Goal: Information Seeking & Learning: Find specific fact

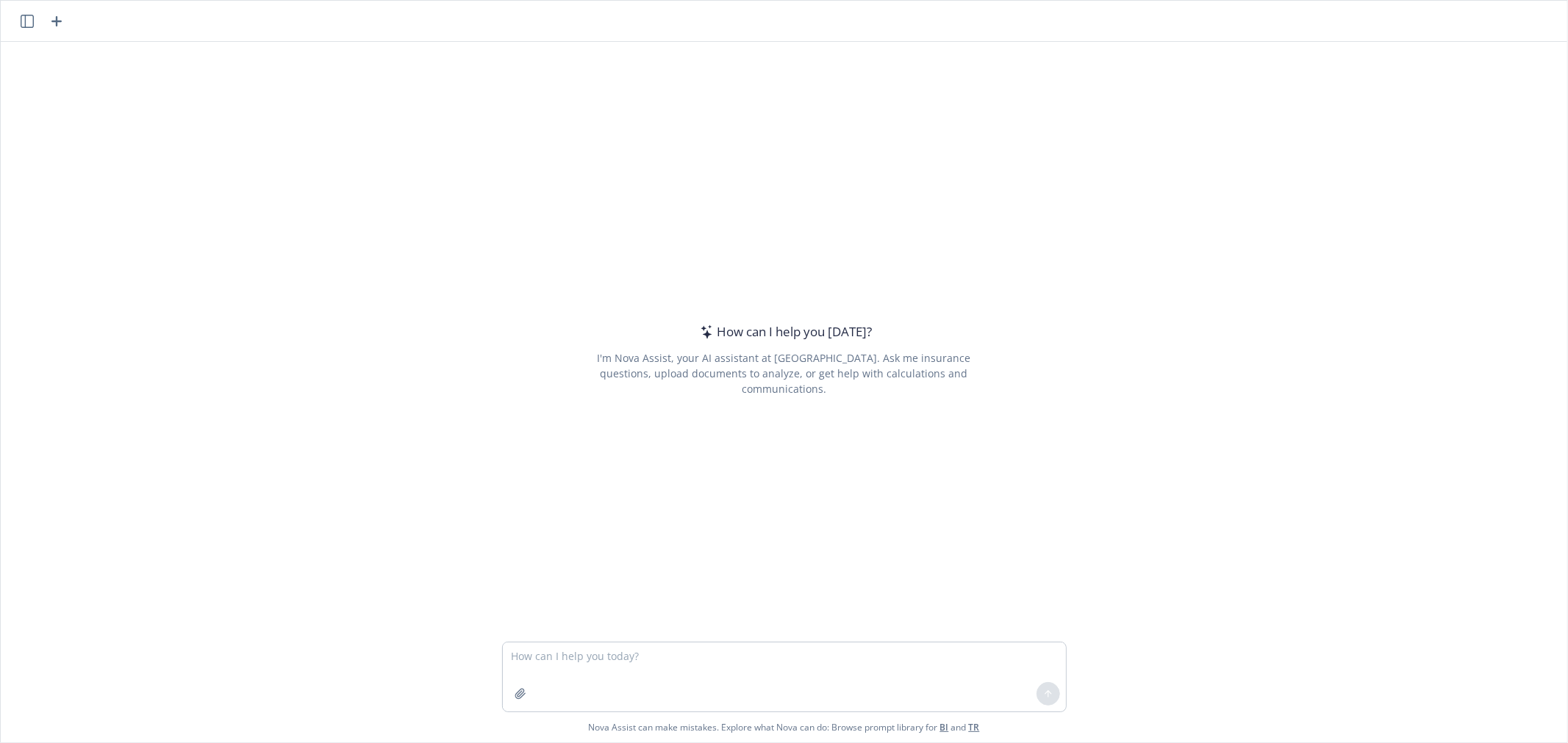
click at [732, 634] on div at bounding box center [784, 632] width 1543 height 18
click at [732, 655] on textarea at bounding box center [784, 677] width 563 height 69
type textarea "are u eligible for limited purpose fsa if you dont have hdhp"
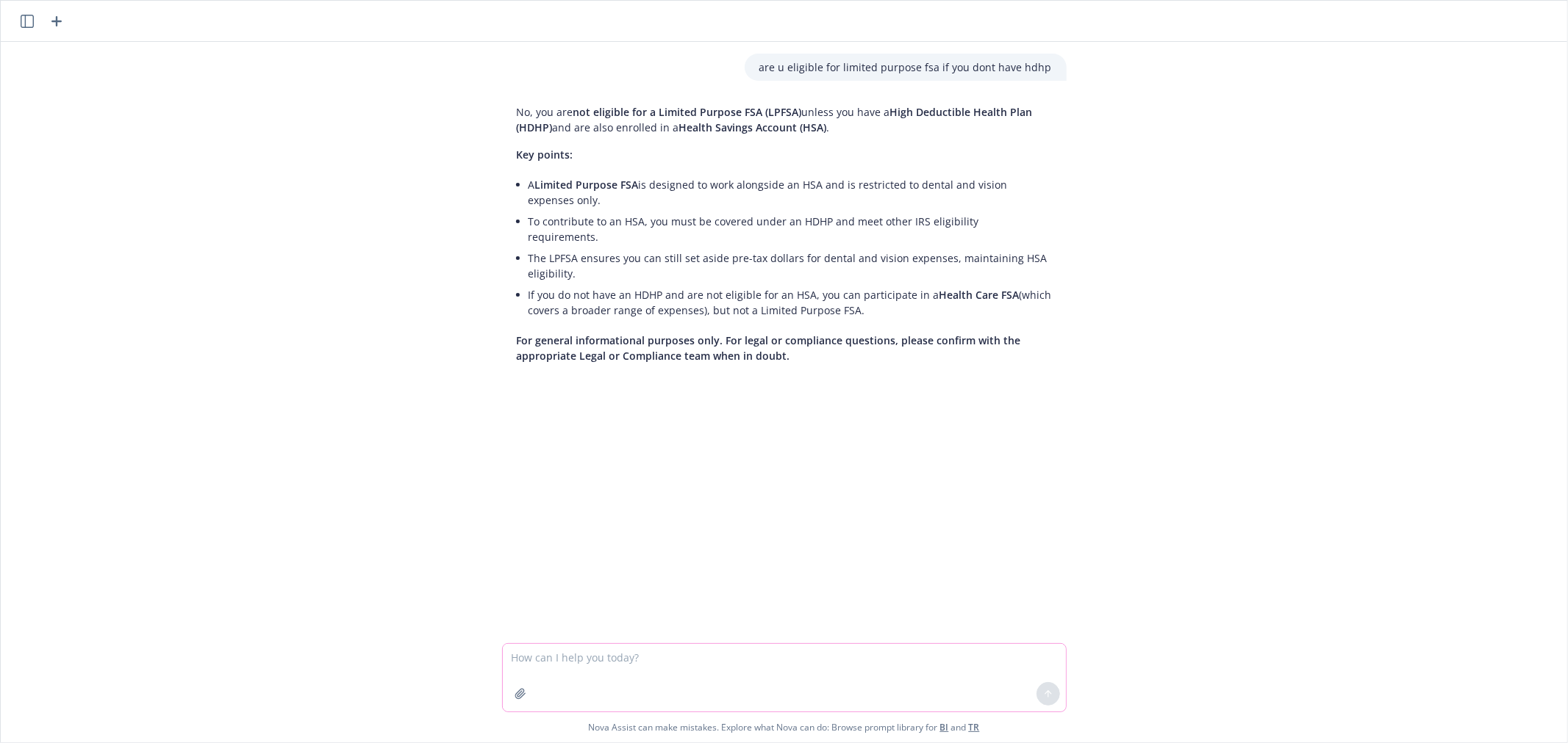
click at [630, 647] on textarea at bounding box center [784, 678] width 563 height 68
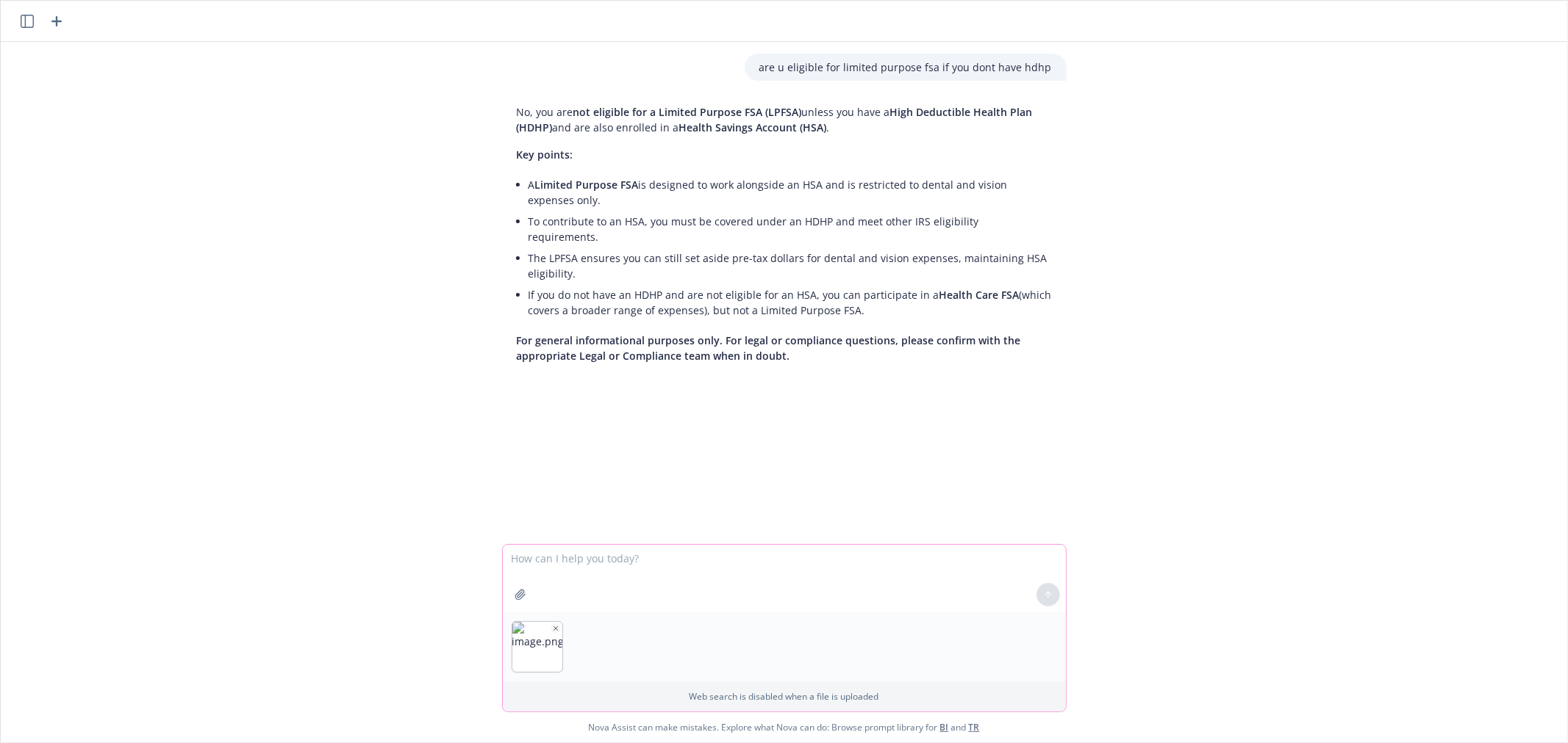
click at [553, 627] on icon "button" at bounding box center [555, 628] width 3 height 3
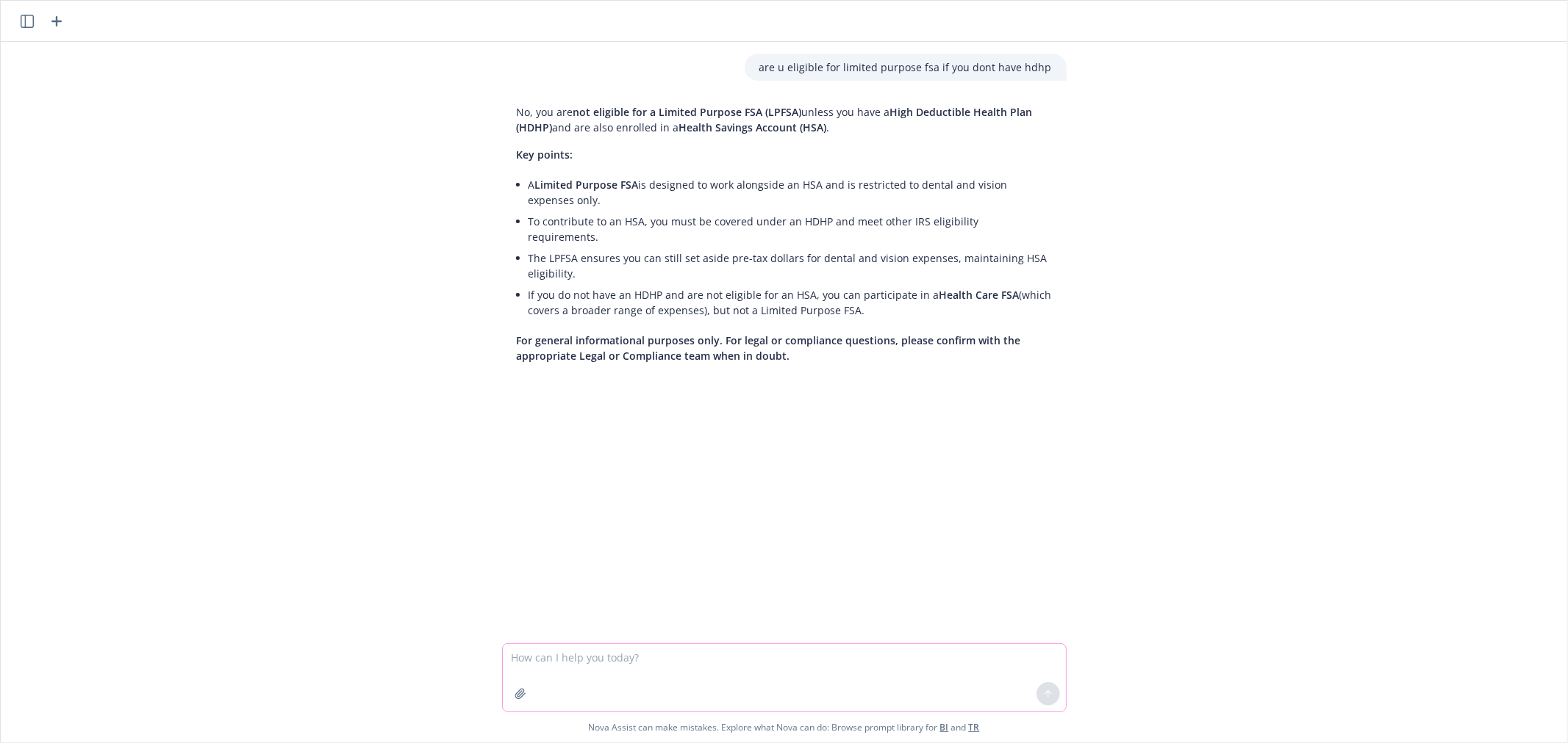
click at [560, 652] on textarea at bounding box center [784, 678] width 563 height 68
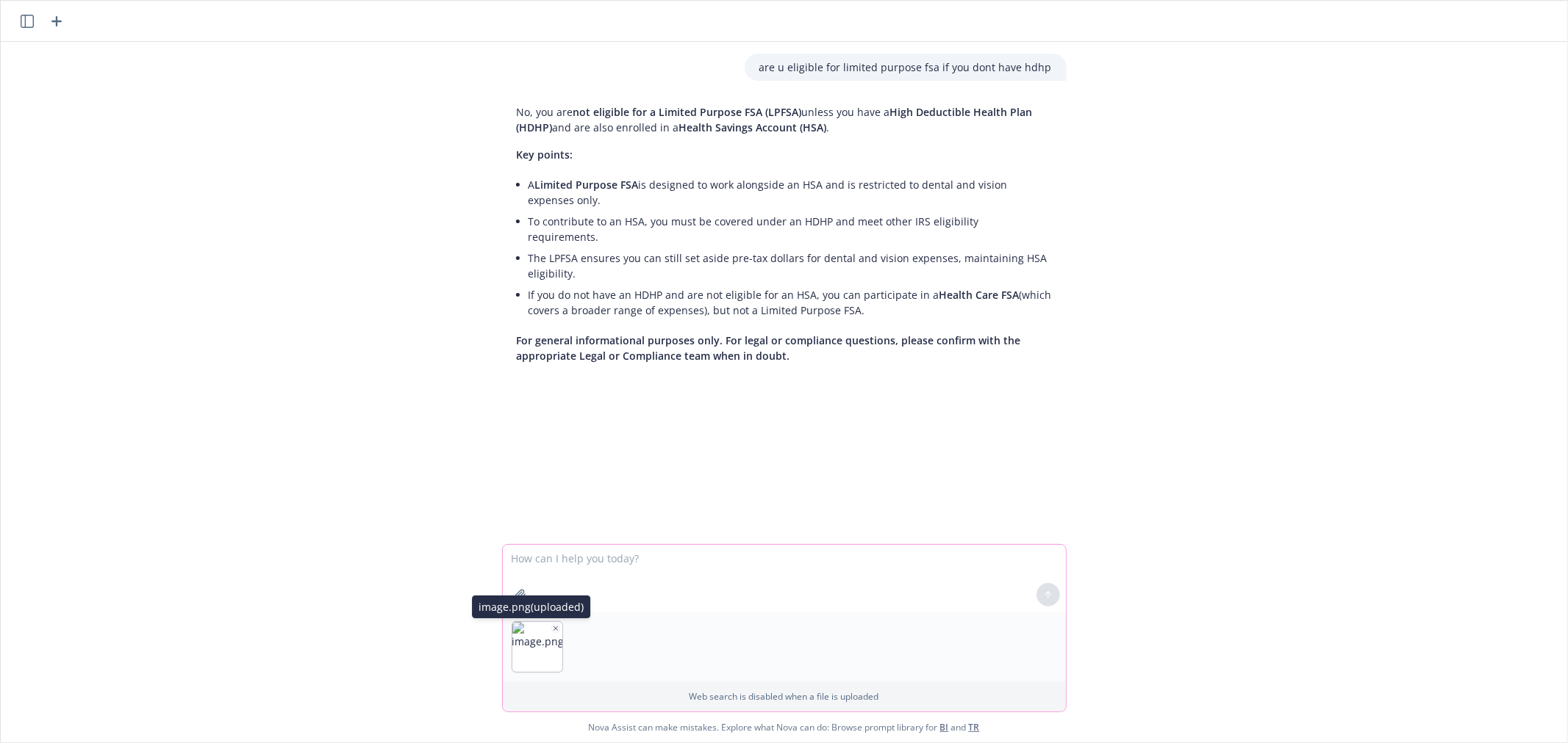
click at [553, 628] on icon "button" at bounding box center [555, 628] width 3 height 3
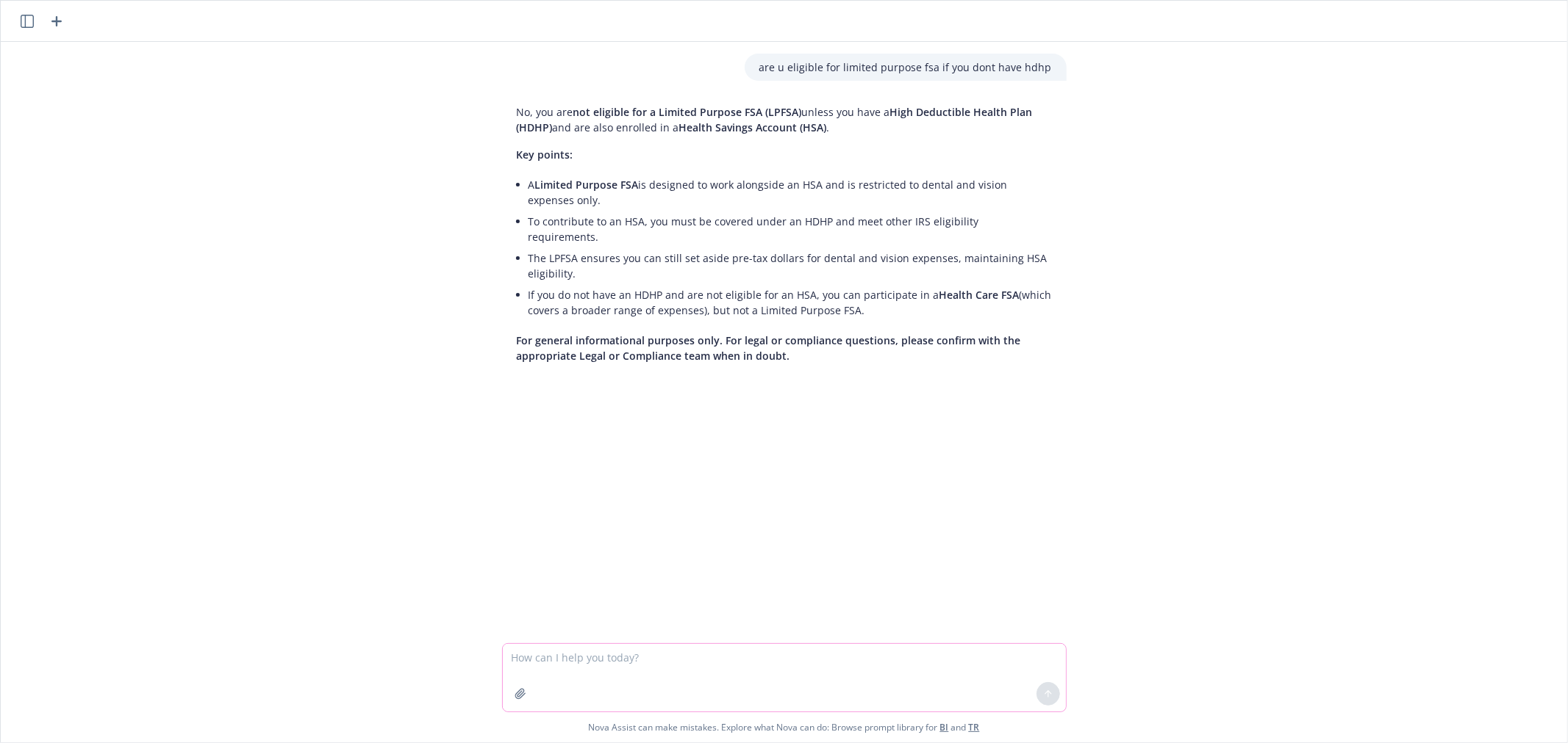
click at [711, 654] on textarea at bounding box center [784, 678] width 563 height 68
type textarea "eligibility for scfsa"
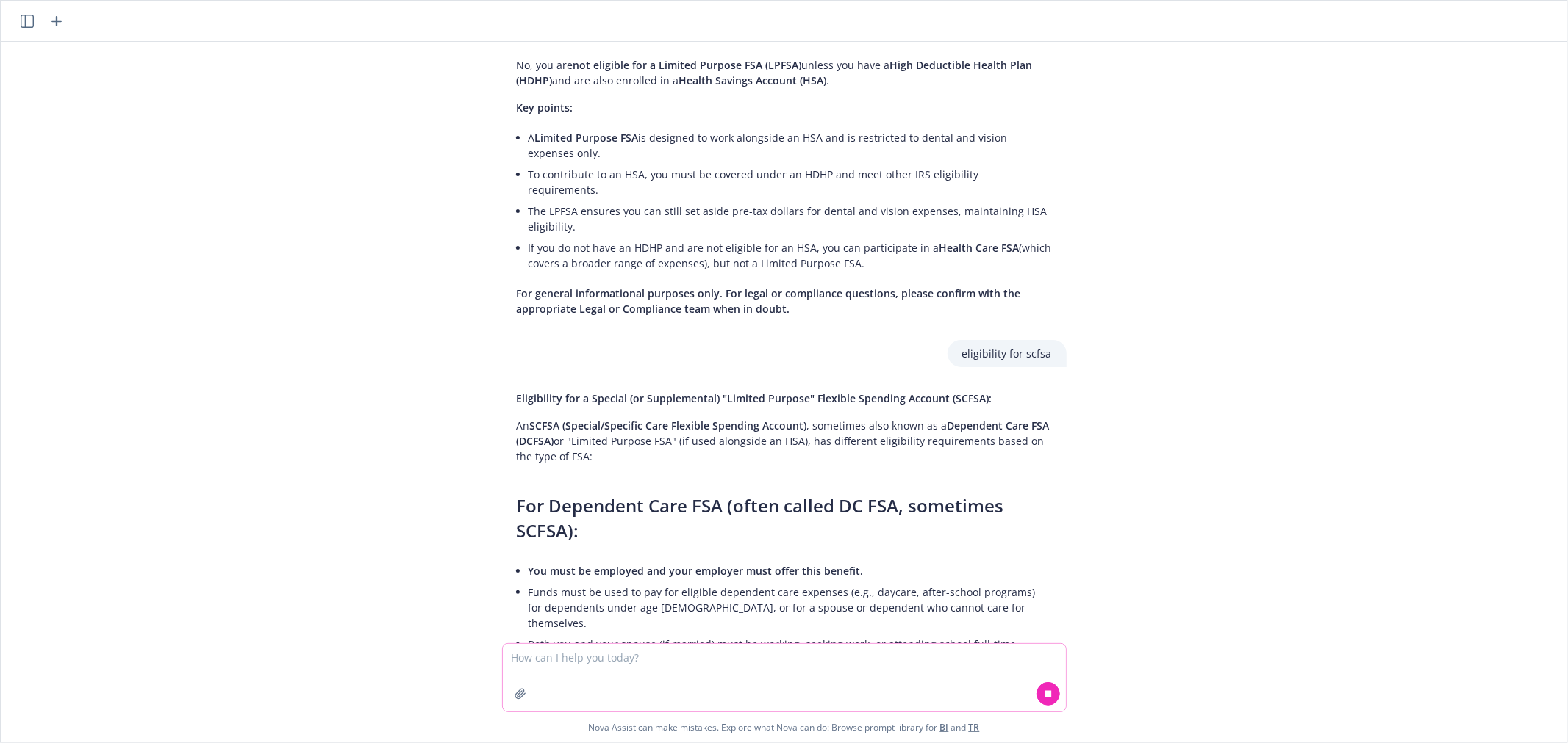
scroll to position [203, 0]
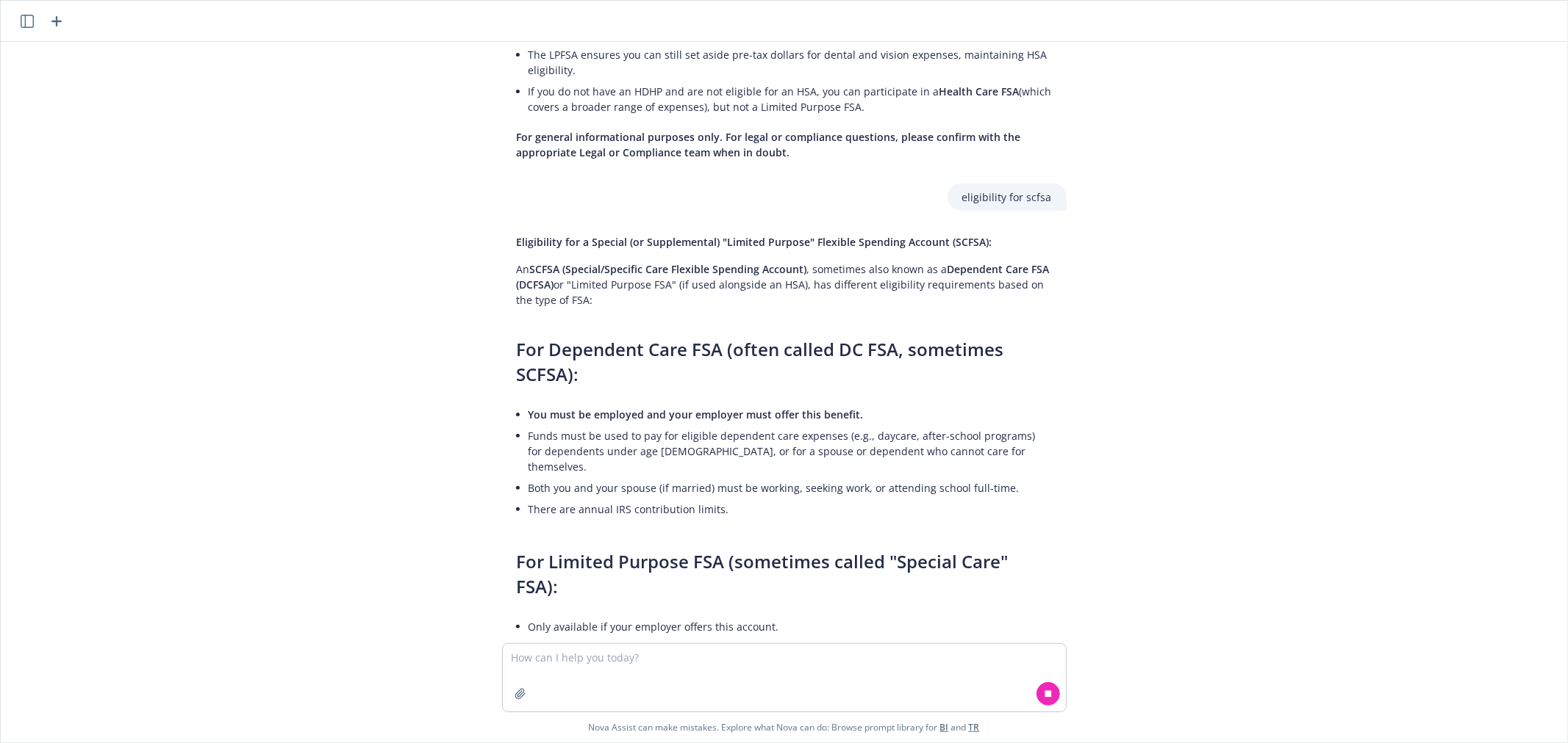
click at [671, 405] on li "You must be employed and your employer must offer this benefit." at bounding box center [789, 414] width 523 height 21
click at [672, 408] on span "You must be employed and your employer must offer this benefit." at bounding box center [695, 415] width 335 height 14
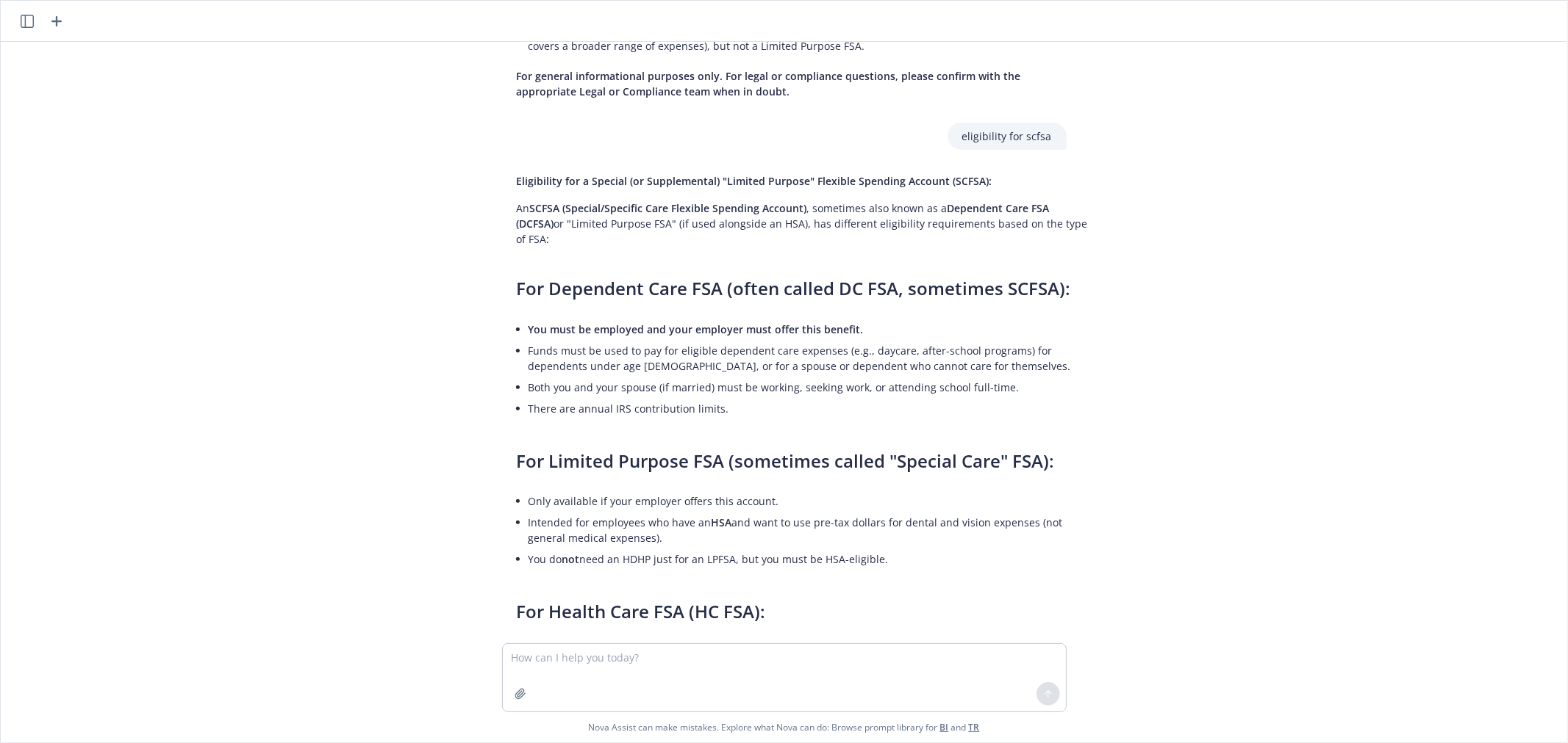
click at [1000, 387] on div "Eligibility for a Special (or Supplemental) "Limited Purpose" Flexible Spending…" at bounding box center [807, 579] width 611 height 825
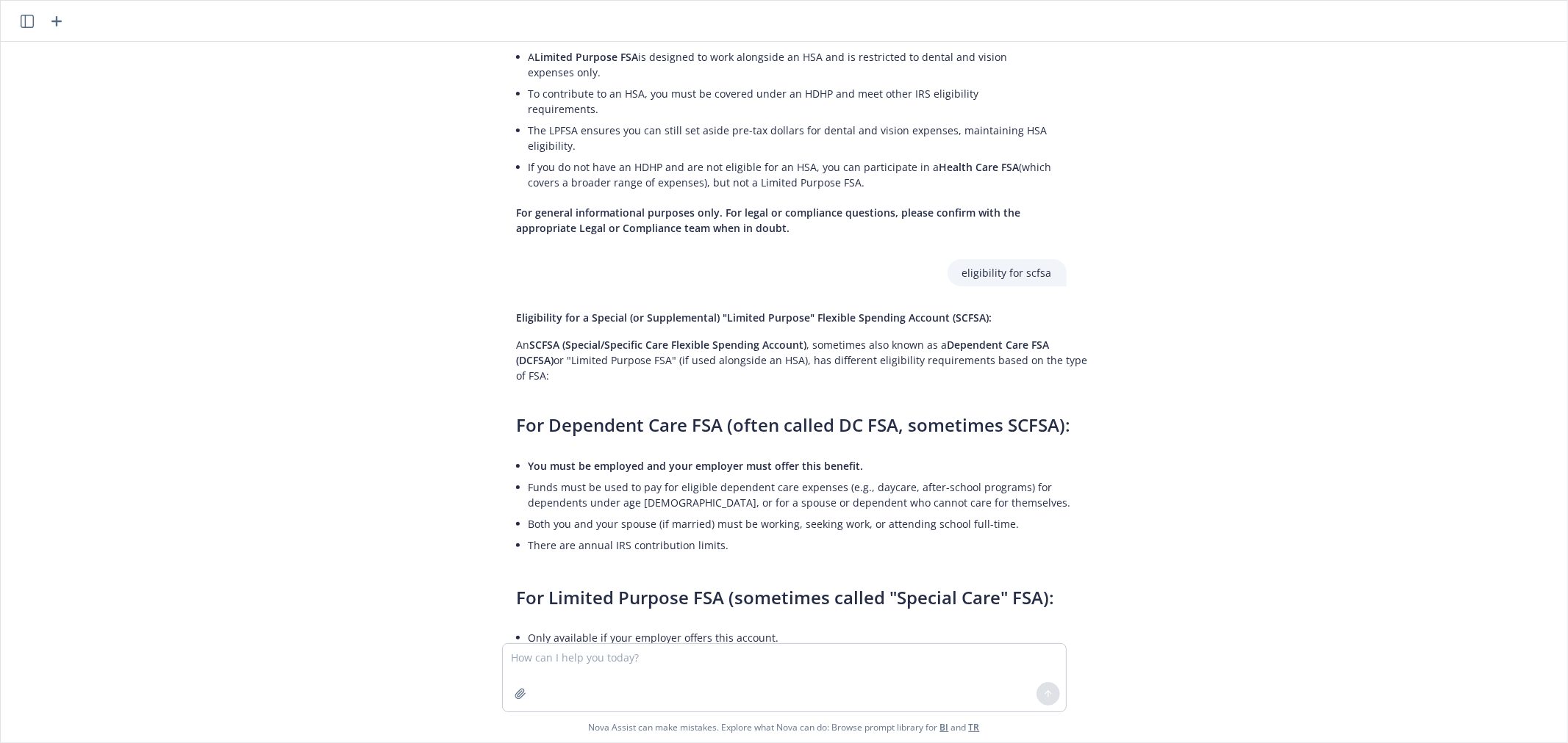
scroll to position [0, 0]
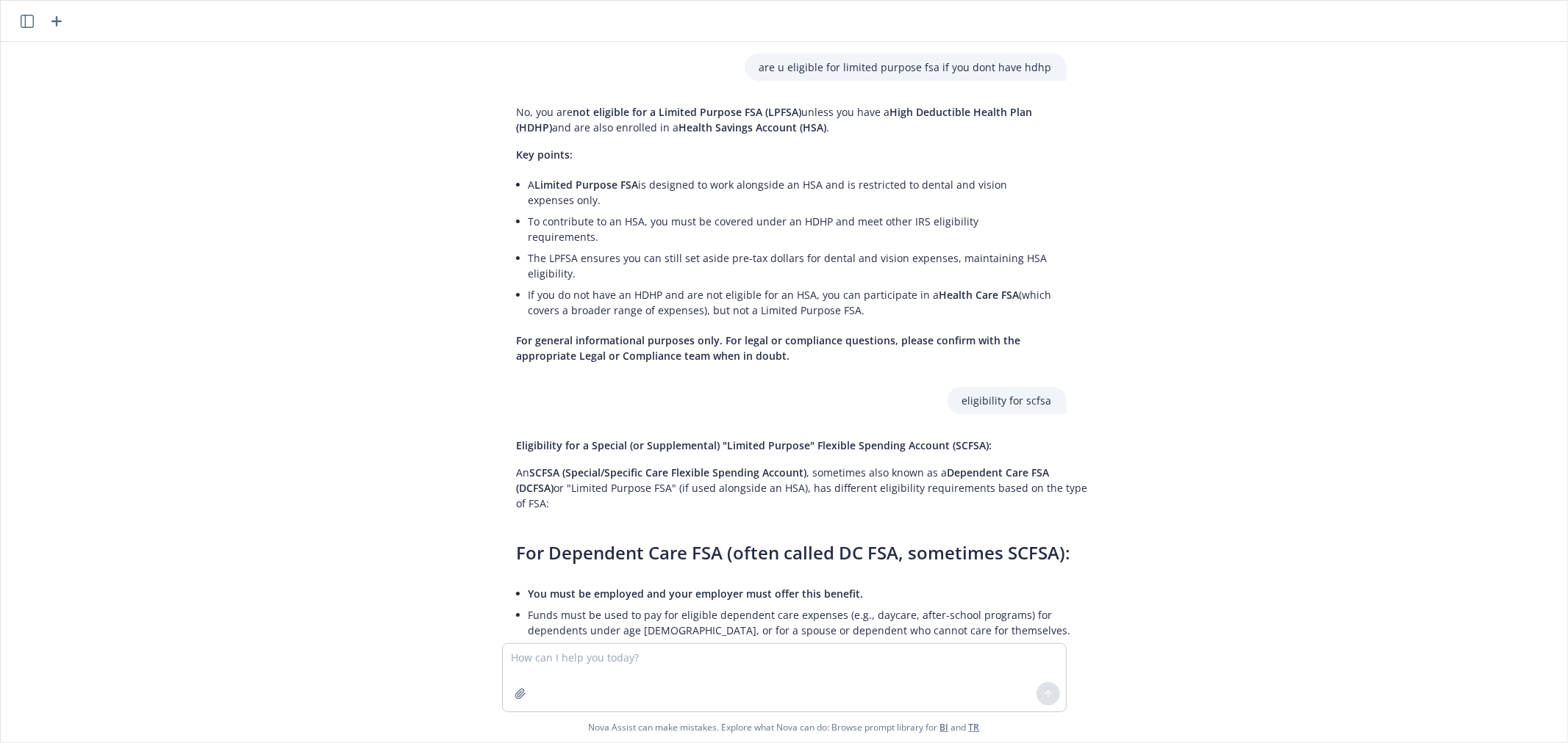
click at [988, 393] on p "eligibility for scfsa" at bounding box center [1007, 400] width 90 height 15
copy p "eligibility for scfsa"
click at [579, 662] on textarea at bounding box center [784, 678] width 563 height 68
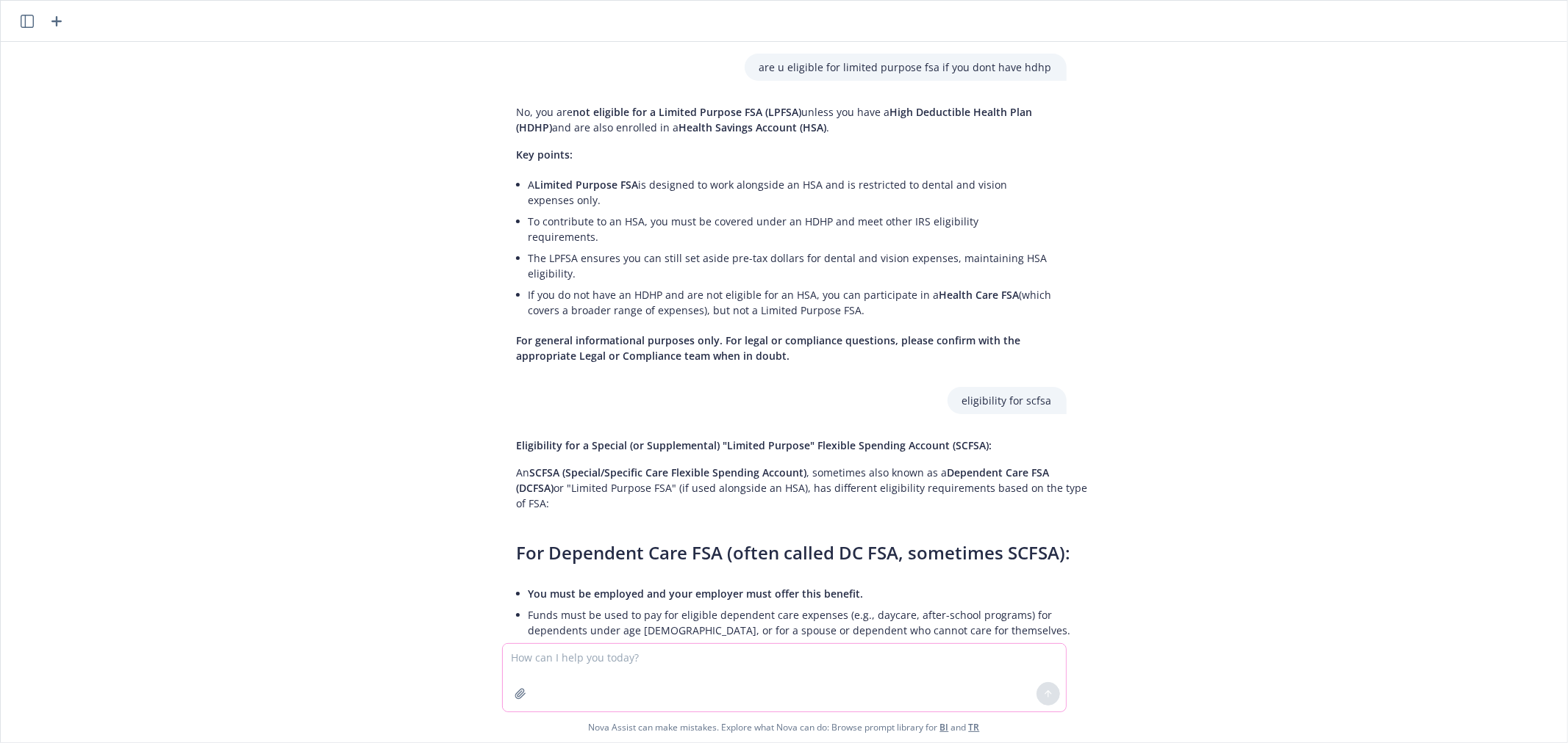
paste textarea "eligibility for scfsa"
click at [581, 641] on textarea "eligibility for scfsa" at bounding box center [784, 670] width 563 height 83
type textarea "eligibility for dependent care fsa"
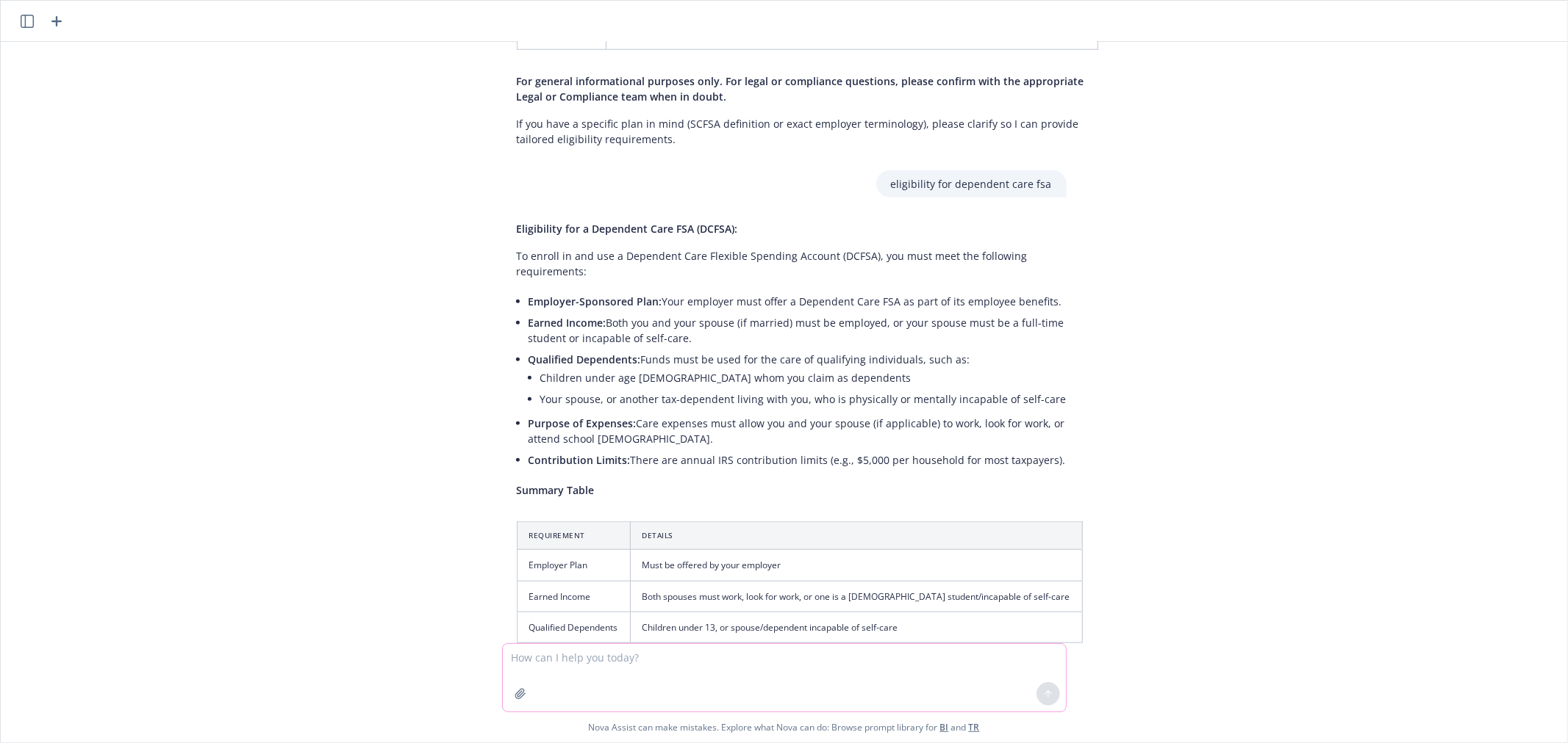
scroll to position [1230, 0]
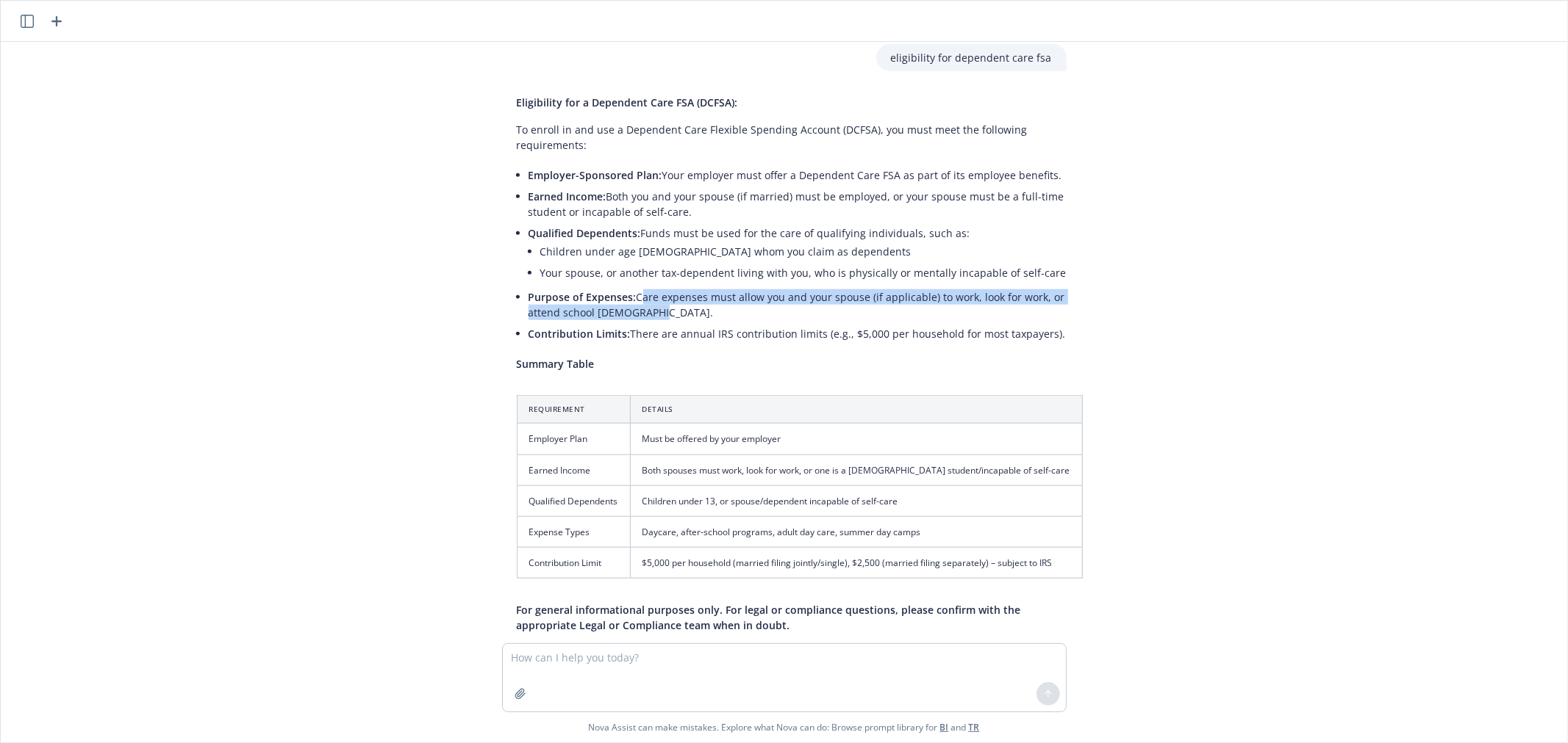
drag, startPoint x: 624, startPoint y: 264, endPoint x: 636, endPoint y: 274, distance: 15.6
click at [636, 286] on li "Purpose of Expenses: Care expenses must allow you and your spouse (if applicabl…" at bounding box center [805, 304] width 554 height 36
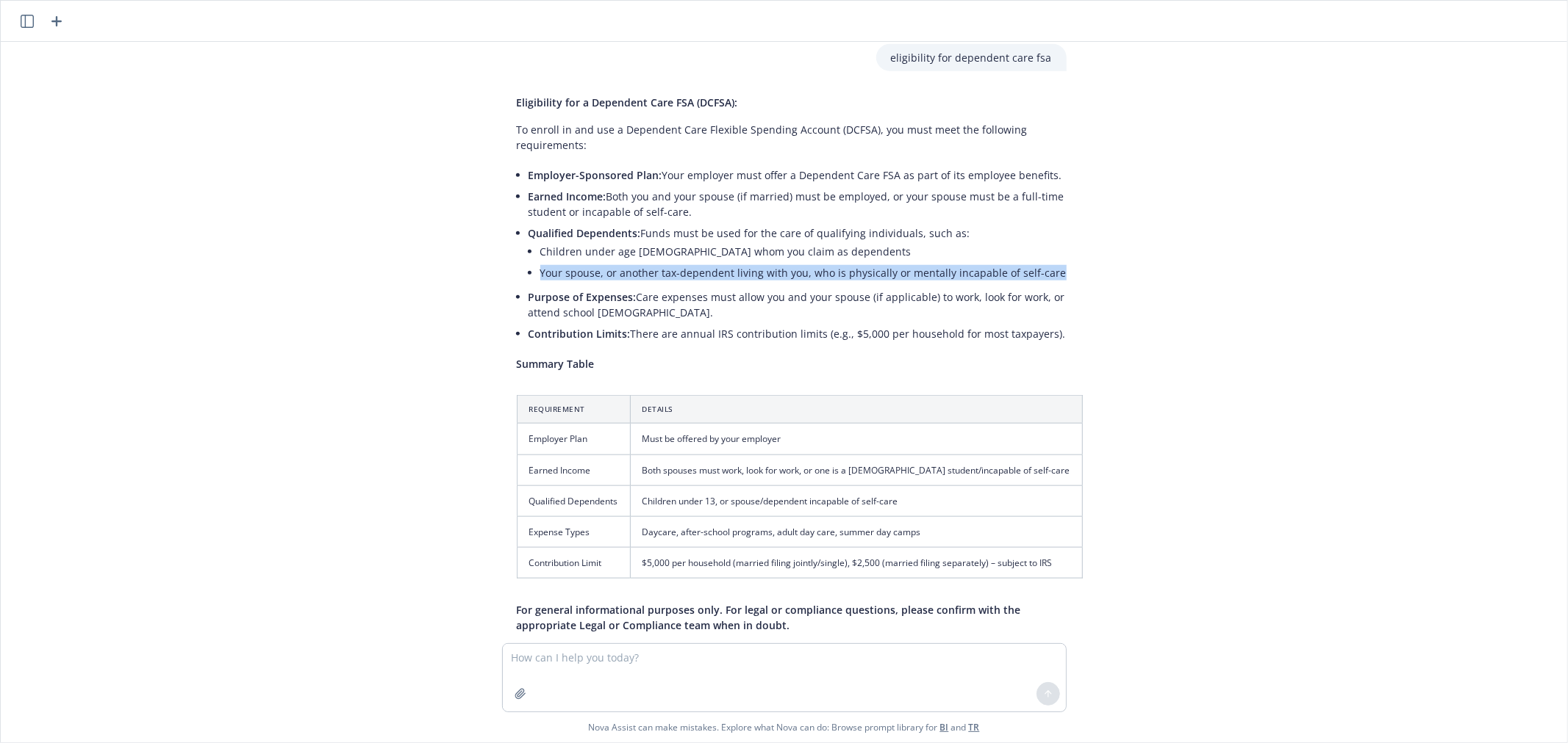
drag, startPoint x: 1047, startPoint y: 240, endPoint x: 529, endPoint y: 240, distance: 518.0
click at [540, 263] on li "Your spouse, or another tax-dependent living with you, who is physically or men…" at bounding box center [811, 273] width 542 height 21
copy li "Your spouse, or another tax-dependent living with you, who is physically or men…"
click at [607, 659] on textarea at bounding box center [784, 678] width 563 height 68
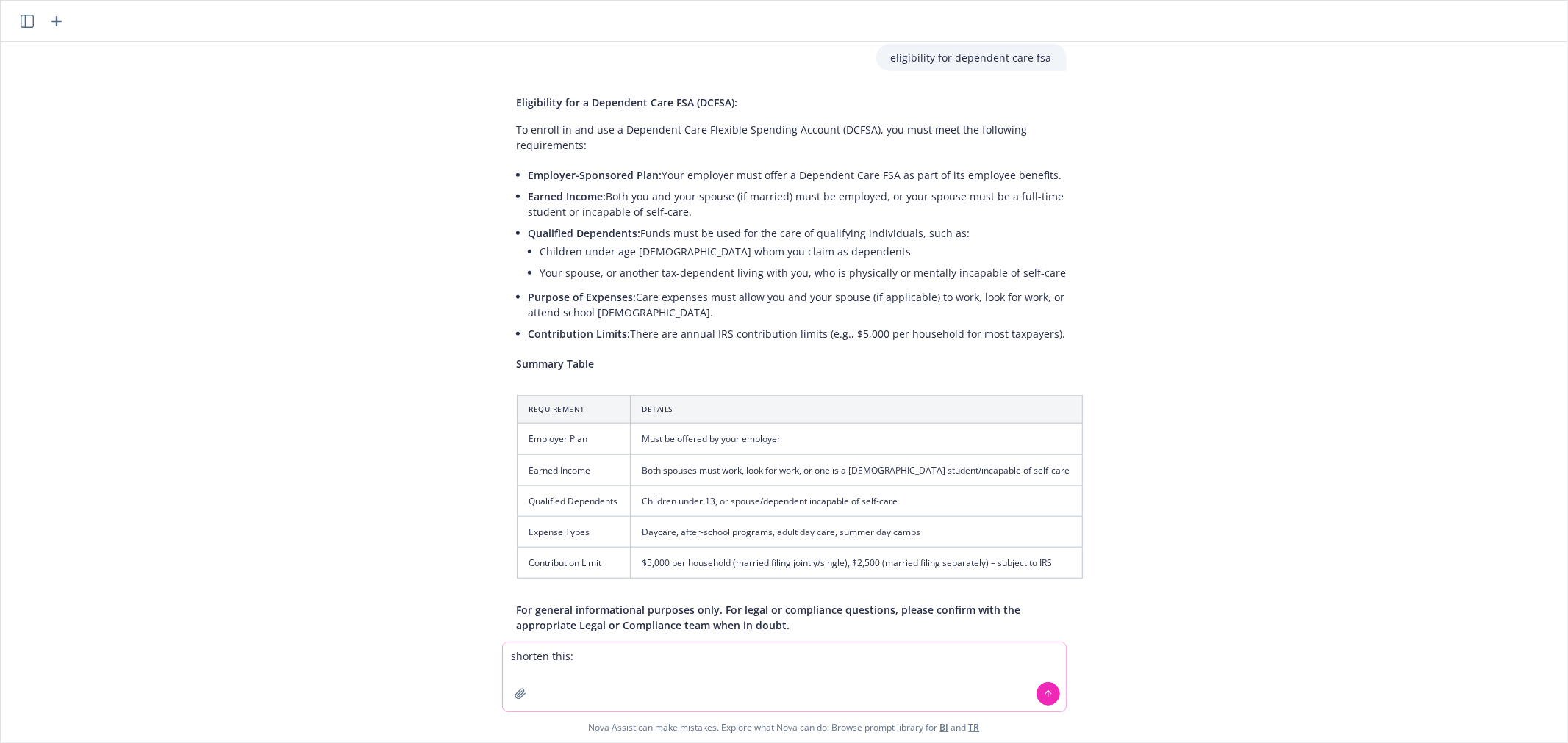
paste textarea
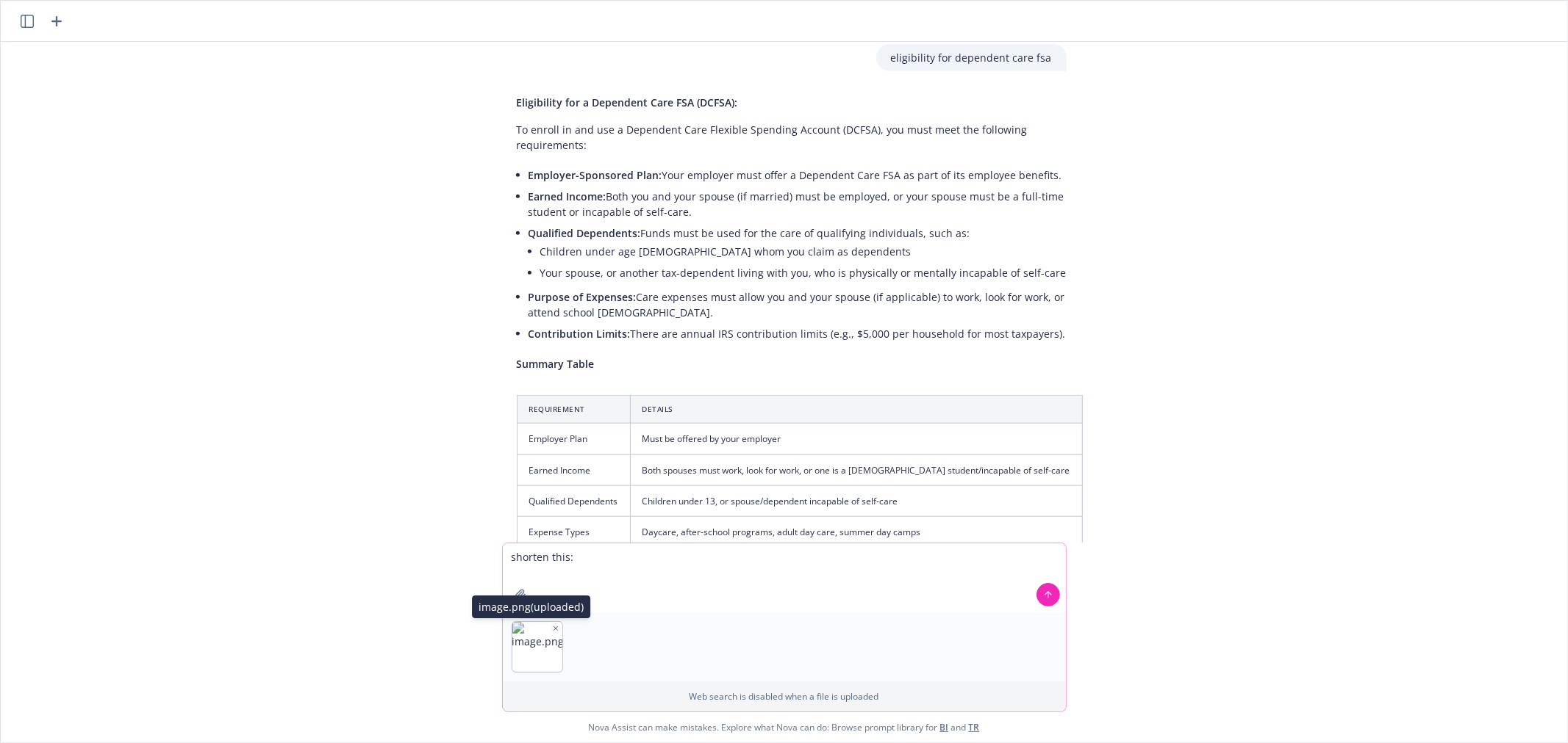
click at [527, 658] on img "button" at bounding box center [536, 647] width 50 height 50
click at [536, 643] on img "button" at bounding box center [536, 647] width 50 height 50
click at [552, 627] on icon "button" at bounding box center [555, 628] width 8 height 8
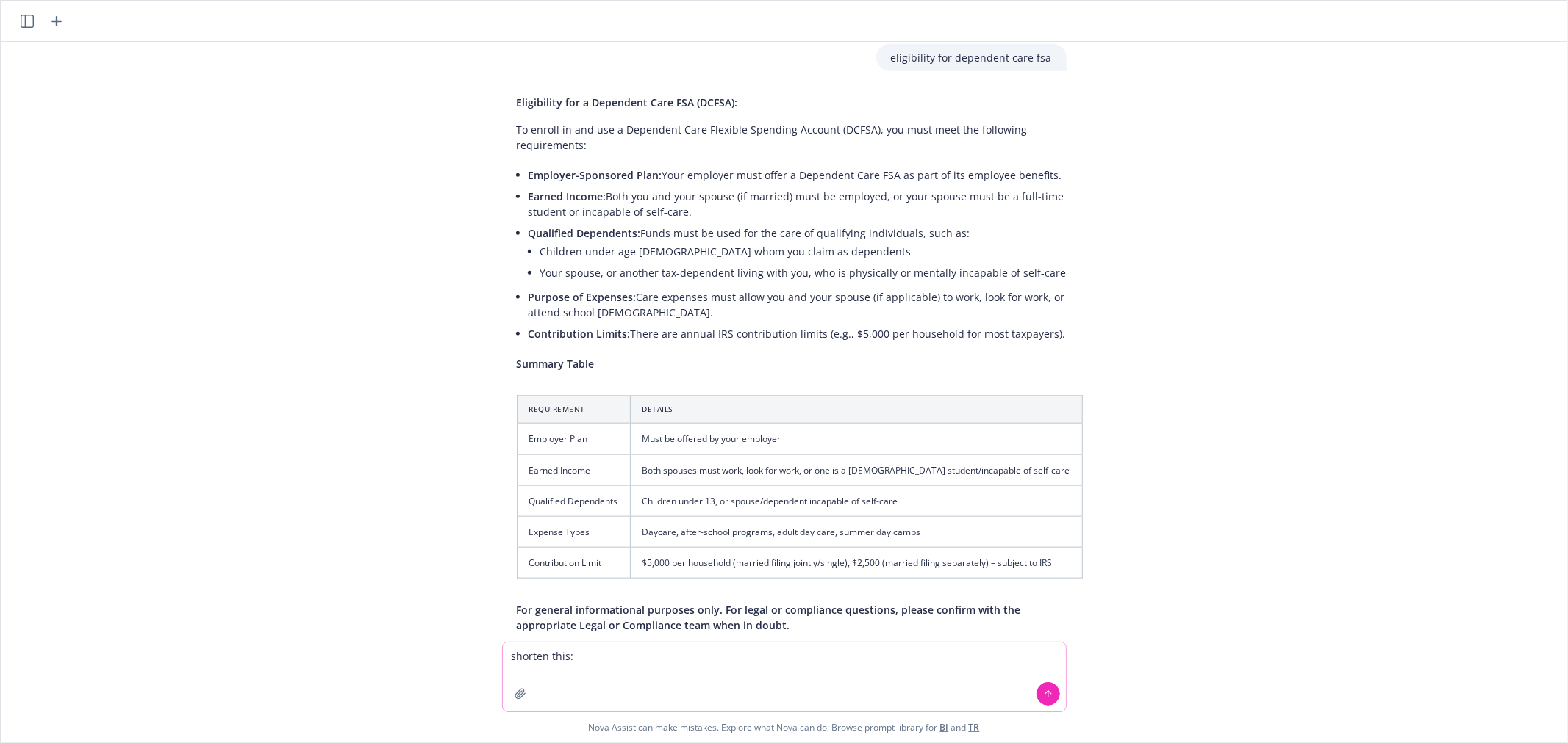
click at [649, 657] on textarea "shorten this:" at bounding box center [784, 677] width 563 height 69
paste textarea "Employees with dependents under age [DEMOGRAPHIC_DATA]; or, Your spouse, or ano…"
type textarea "shorten this: Employees with dependents under age [DEMOGRAPHIC_DATA]; or, Your …"
click at [1048, 691] on button at bounding box center [1048, 694] width 24 height 24
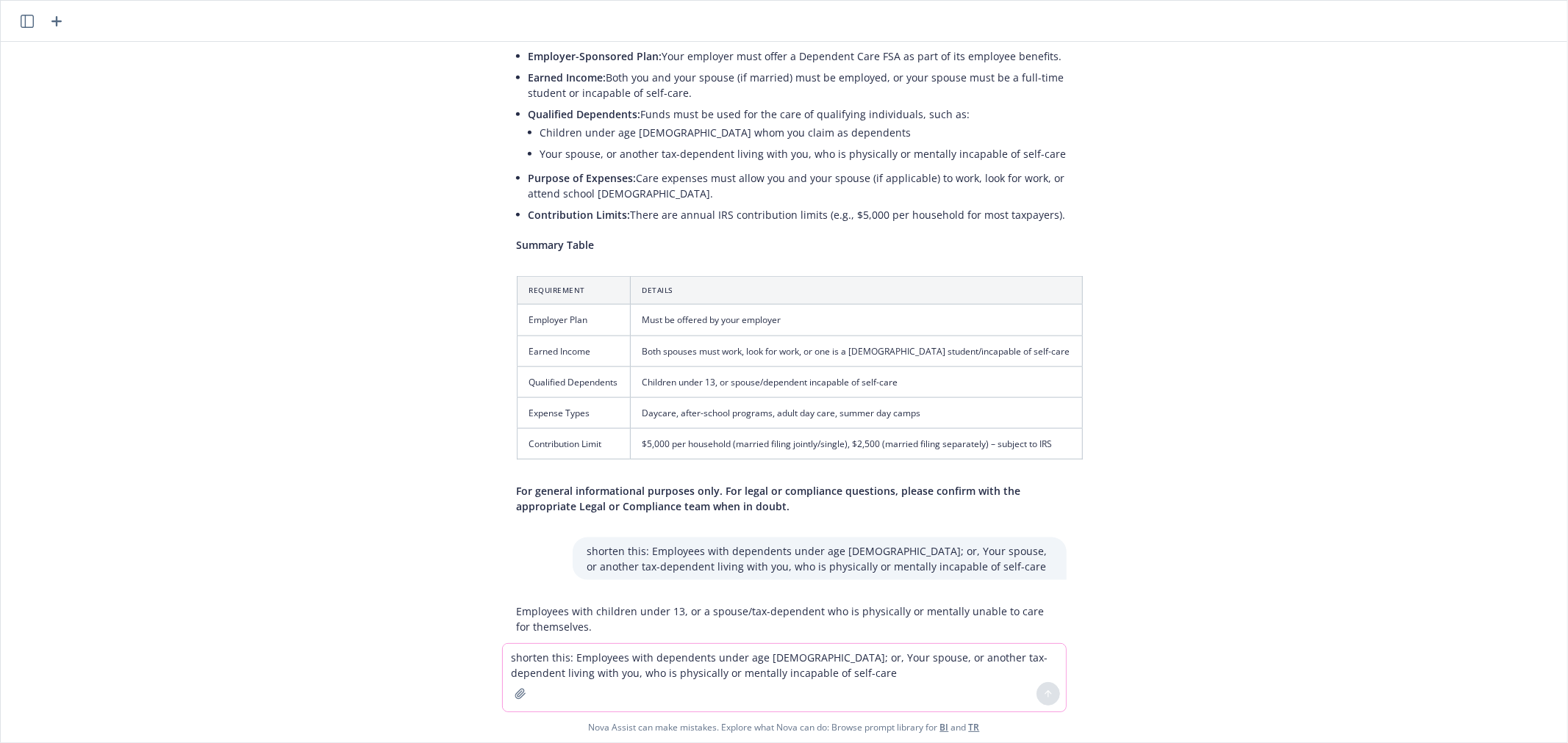
scroll to position [1350, 0]
click at [553, 603] on p "Employees with children under 13, or a spouse/tax-dependent who is physically o…" at bounding box center [784, 618] width 535 height 31
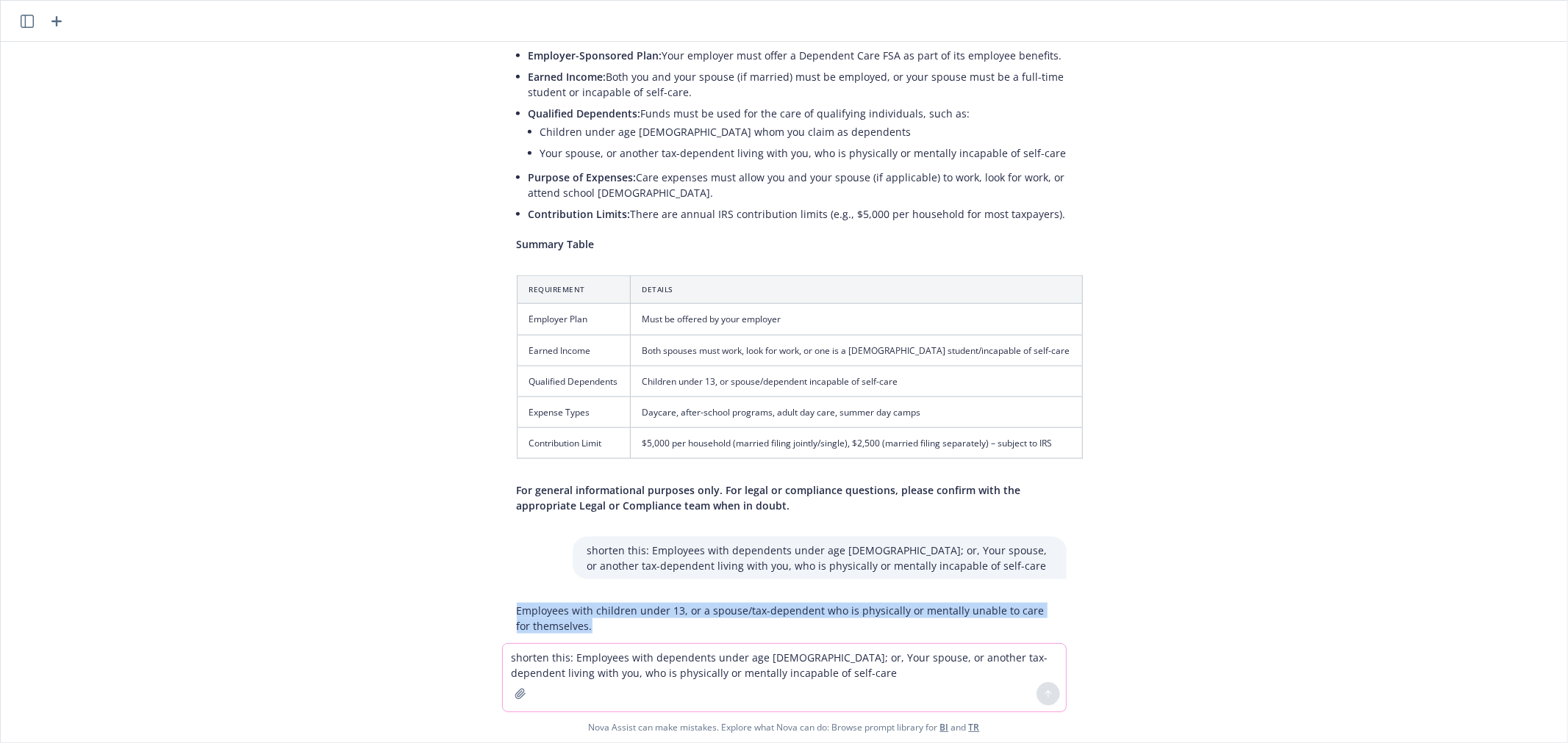
click at [553, 603] on p "Employees with children under 13, or a spouse/tax-dependent who is physically o…" at bounding box center [784, 618] width 535 height 31
copy p "Employees with children under 13, or a spouse/tax-dependent who is physically o…"
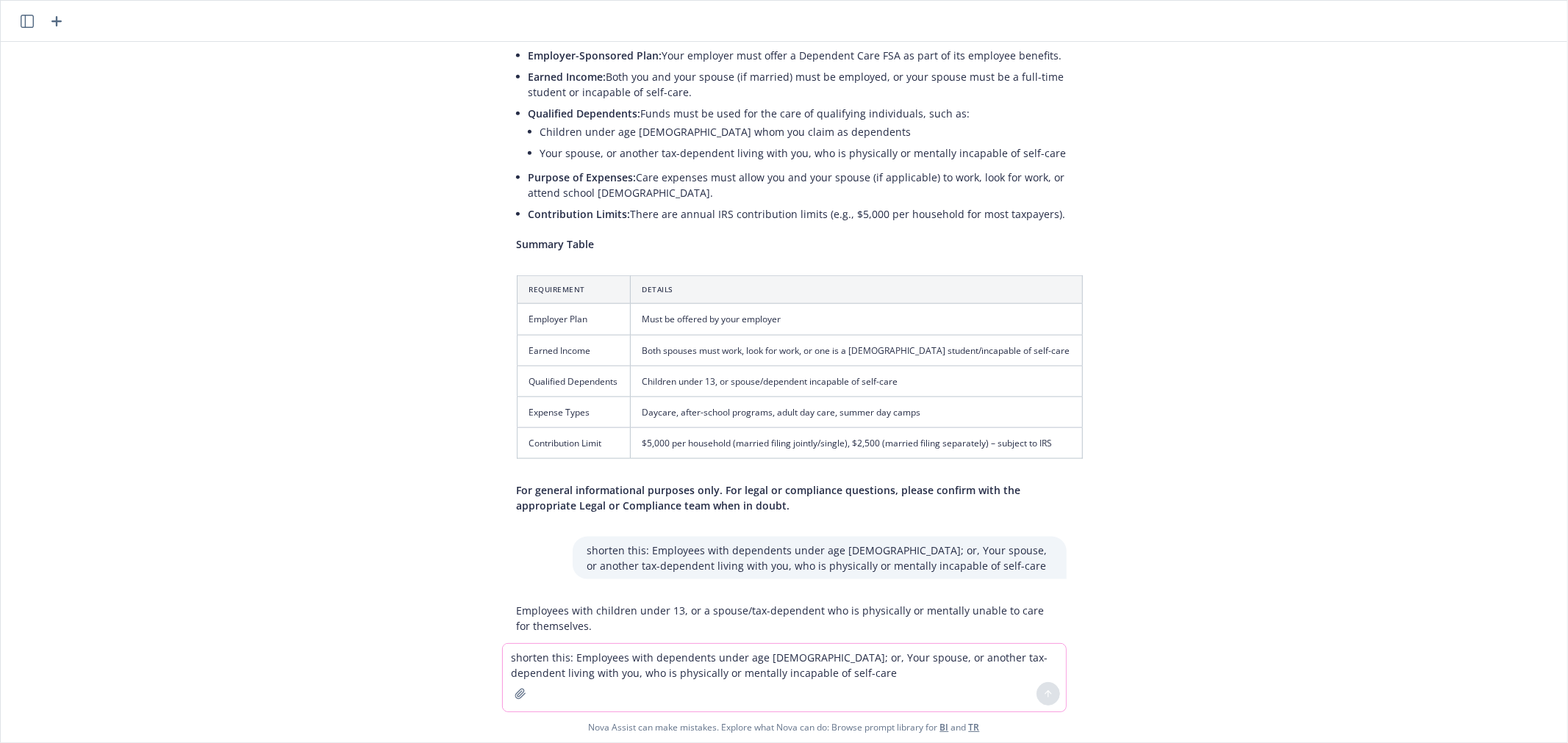
click at [585, 657] on textarea "shorten this: Employees with dependents under age [DEMOGRAPHIC_DATA]; or, Your …" at bounding box center [784, 678] width 563 height 68
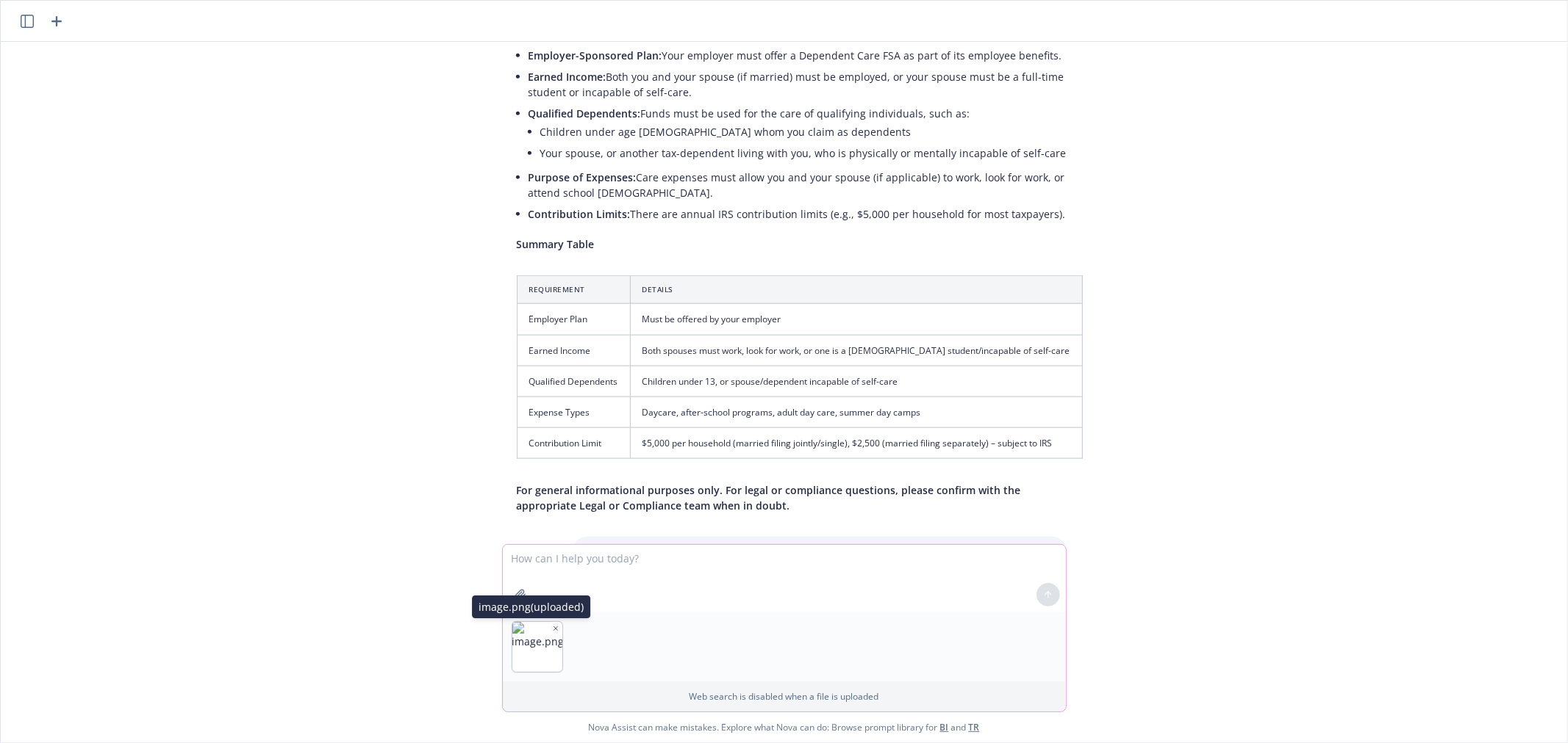
click at [552, 627] on icon "button" at bounding box center [555, 628] width 8 height 8
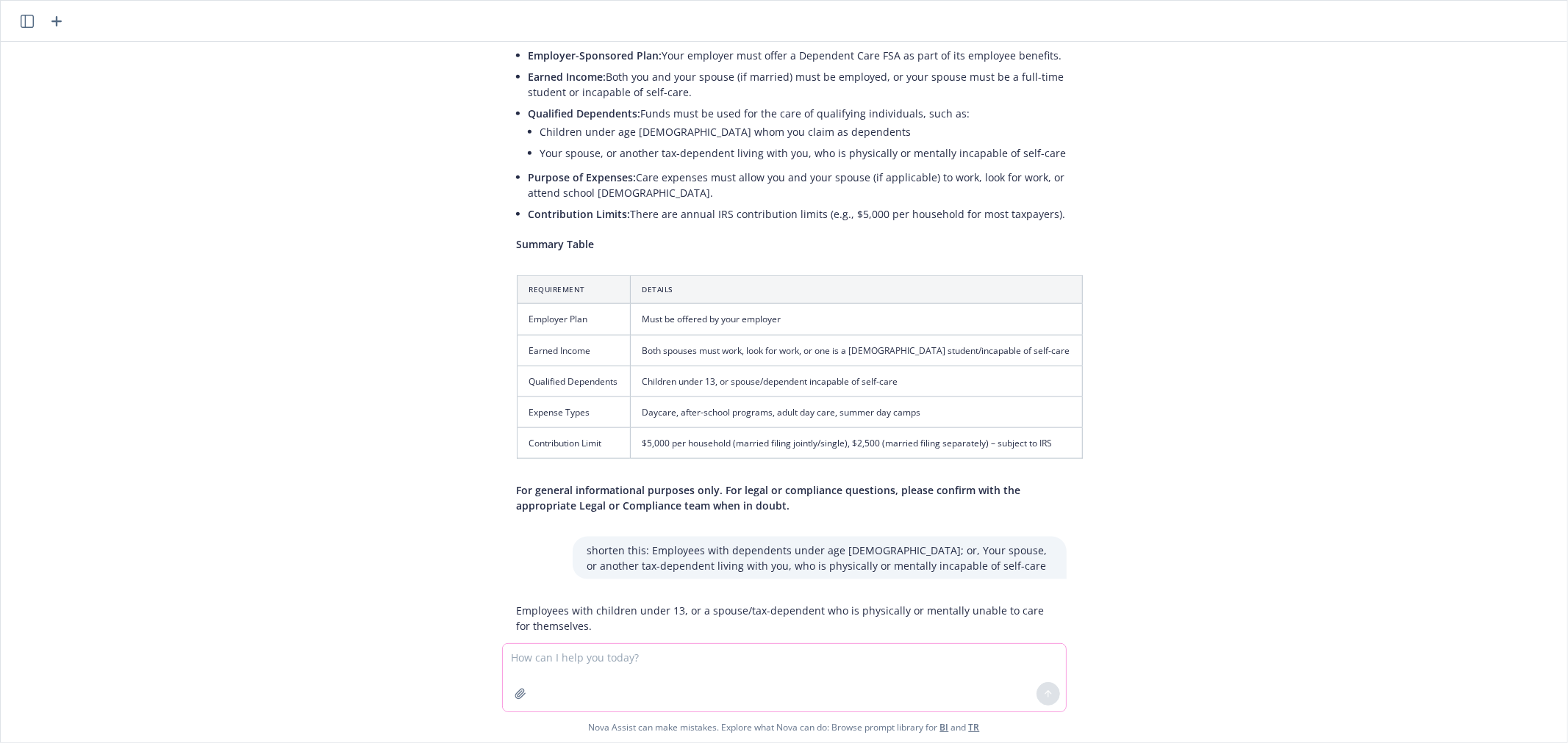
click at [557, 603] on p "Employees with children under 13, or a spouse/tax-dependent who is physically o…" at bounding box center [784, 618] width 535 height 31
click at [567, 662] on textarea at bounding box center [784, 678] width 563 height 68
type textarea "are dcap funds use it or loose it"
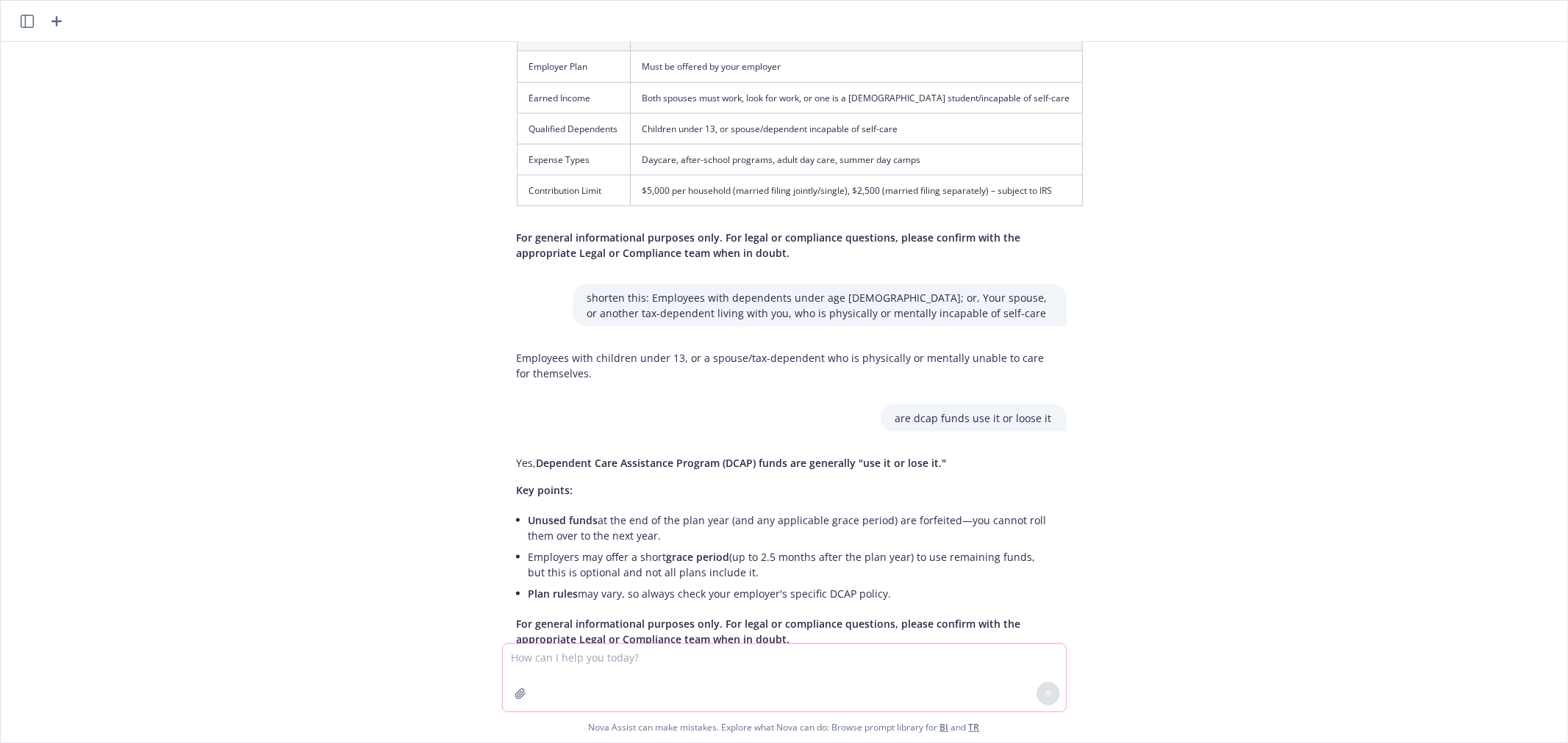
scroll to position [1617, 0]
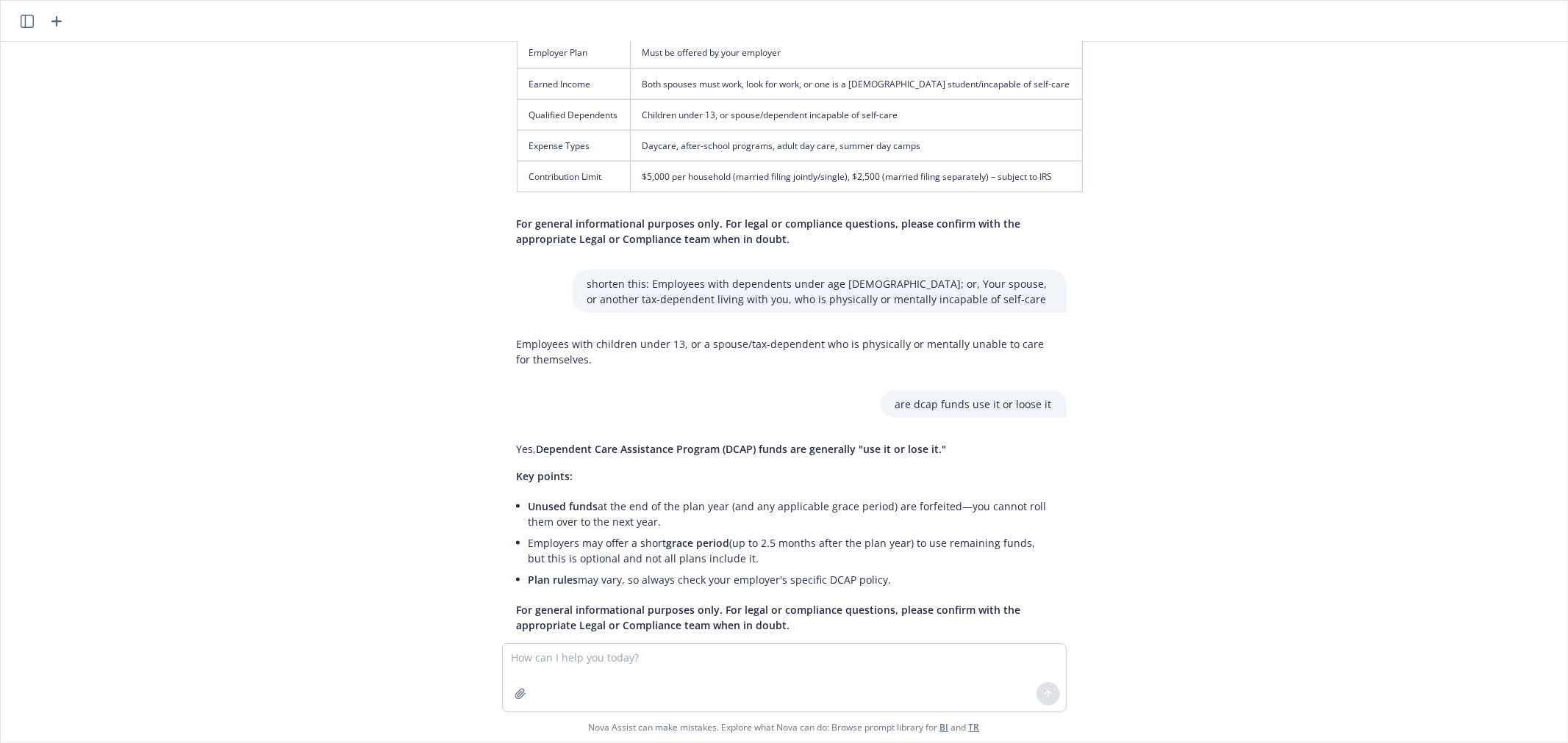
click at [1308, 460] on div "are u eligible for limited purpose fsa if you dont have hdhp No, you are not el…" at bounding box center [784, 343] width 1566 height 601
click at [515, 698] on icon "button" at bounding box center [520, 693] width 9 height 9
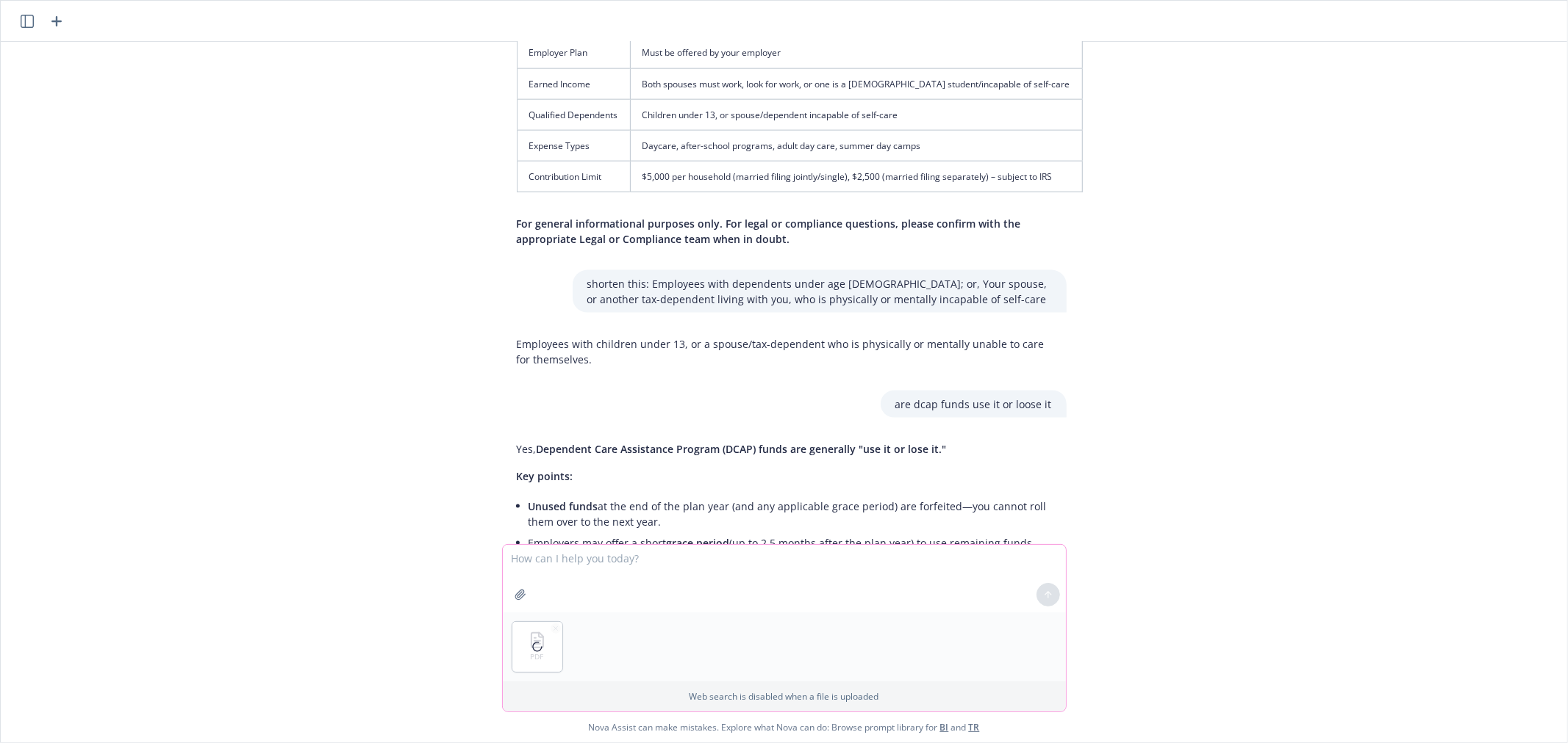
click at [591, 567] on textarea at bounding box center [784, 578] width 563 height 68
type textarea "in this document, what is the waiting period? might be DOH, first of month foll…"
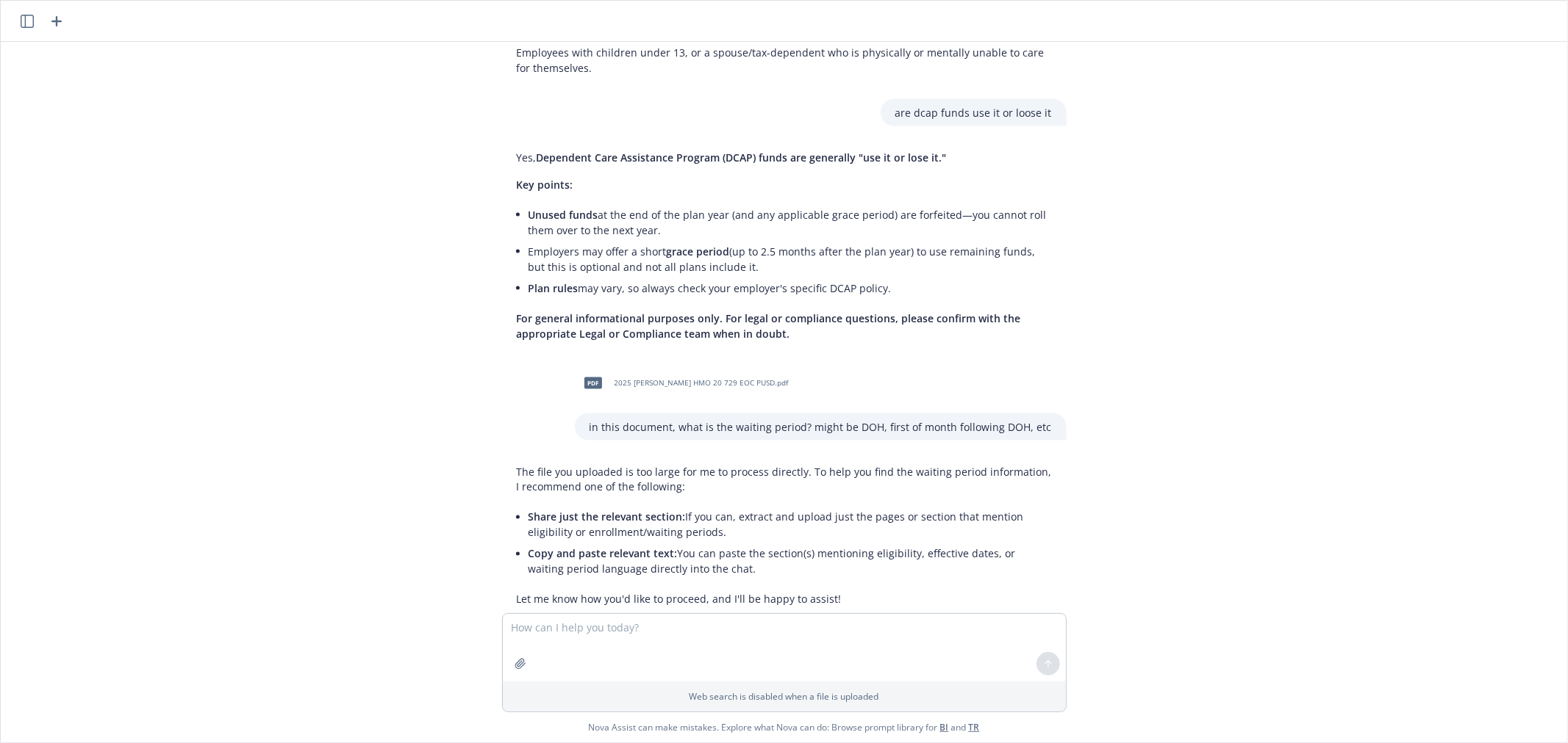
scroll to position [1912, 0]
click at [635, 375] on span "2025 [PERSON_NAME] HMO 20 729 EOC PUSD.pdf" at bounding box center [701, 379] width 174 height 9
